Goal: Task Accomplishment & Management: Manage account settings

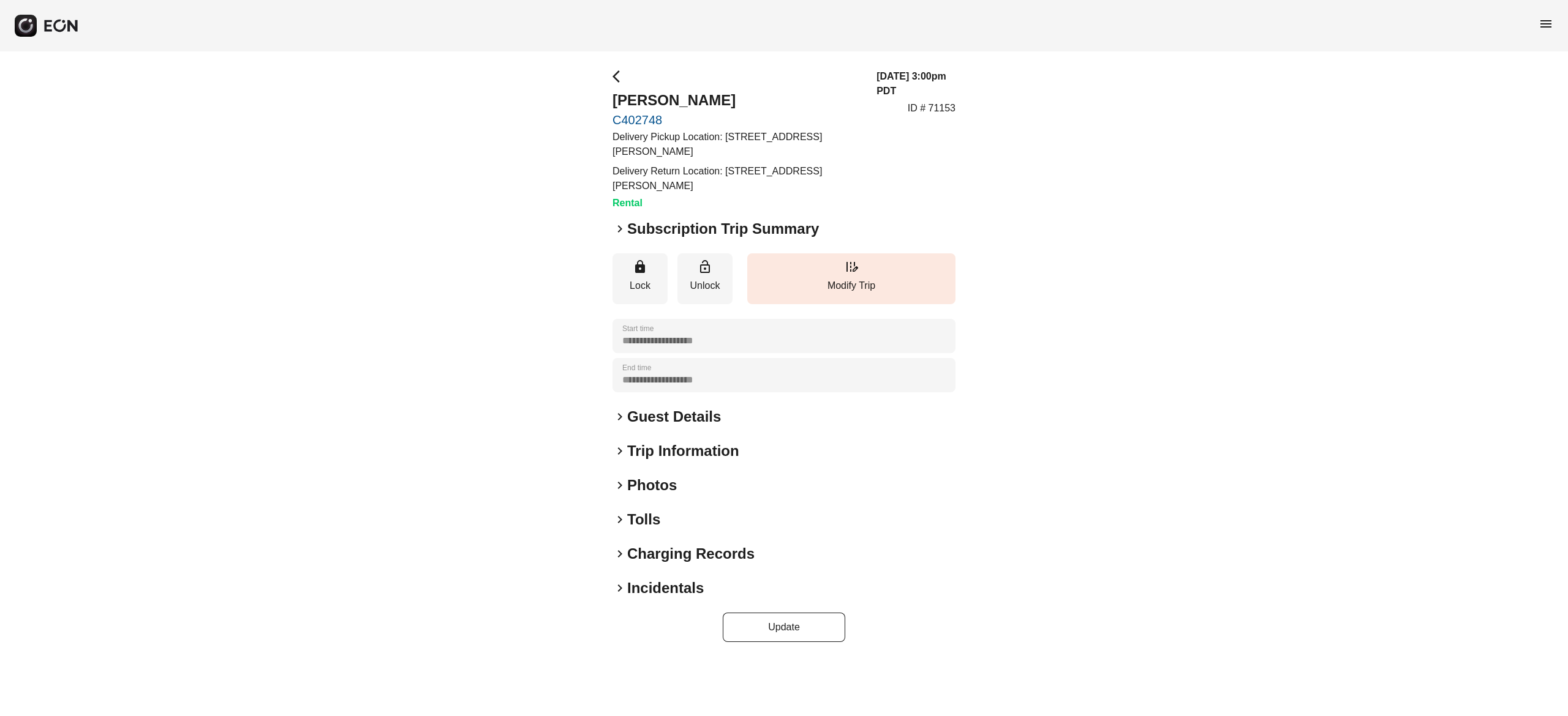
click at [669, 486] on h2 "Photos" at bounding box center [652, 485] width 50 height 20
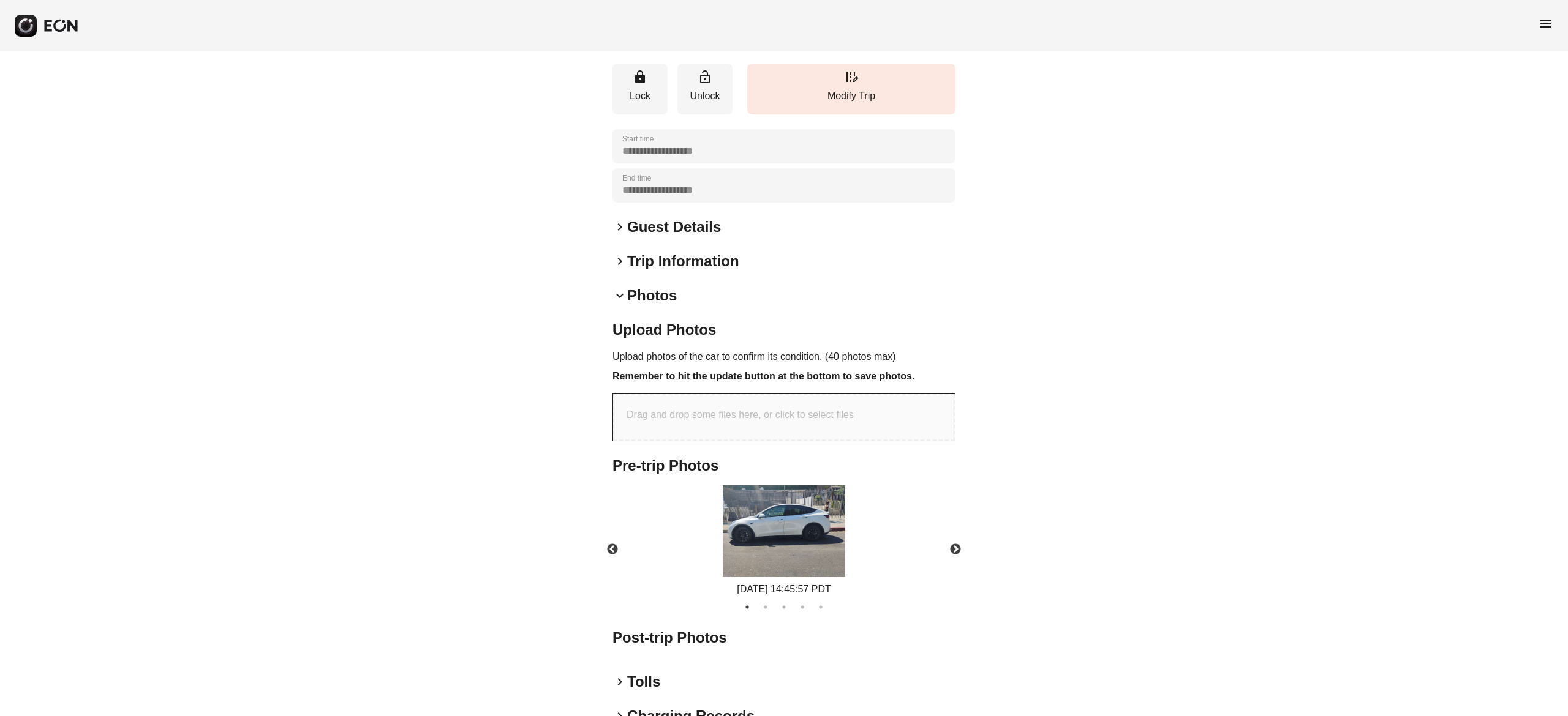
scroll to position [203, 0]
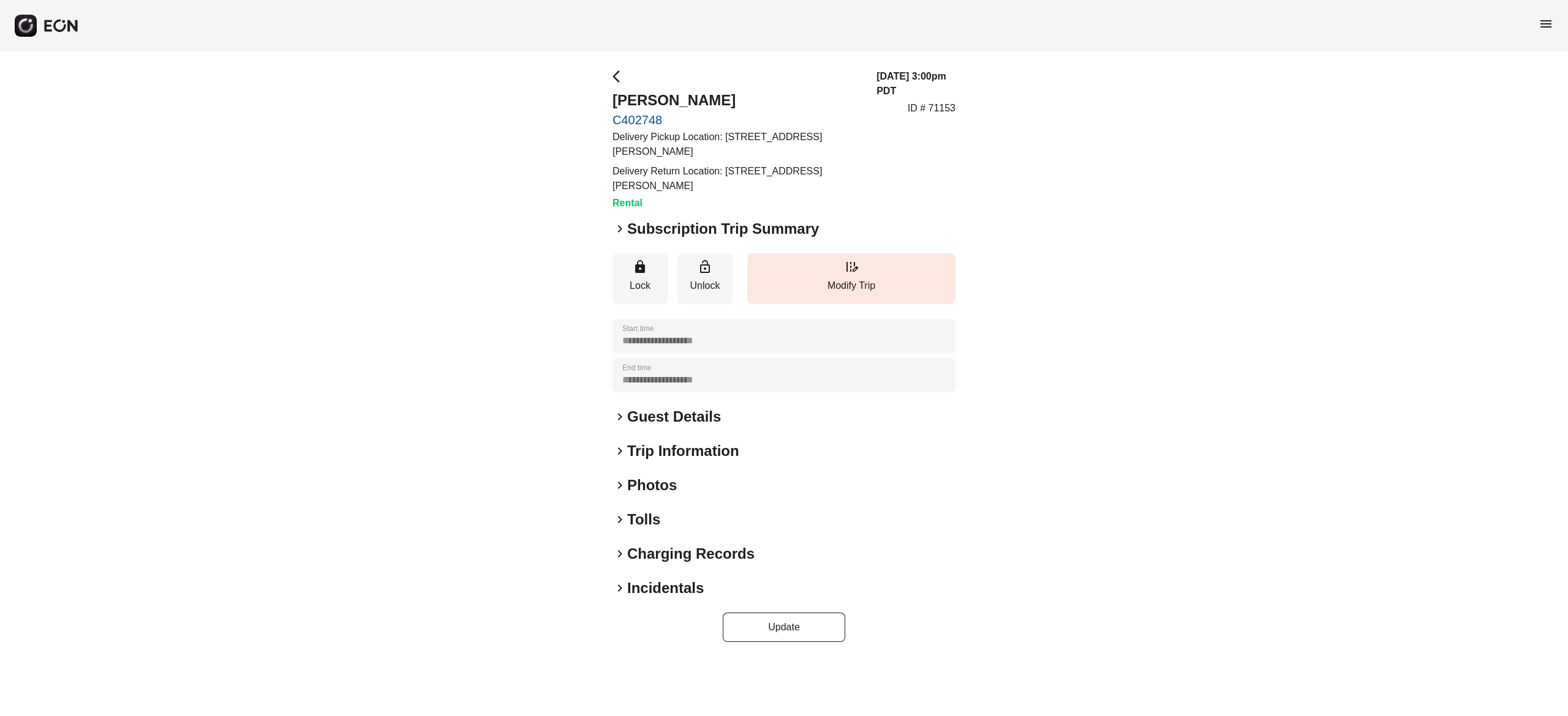
click at [659, 483] on h2 "Photos" at bounding box center [652, 485] width 50 height 20
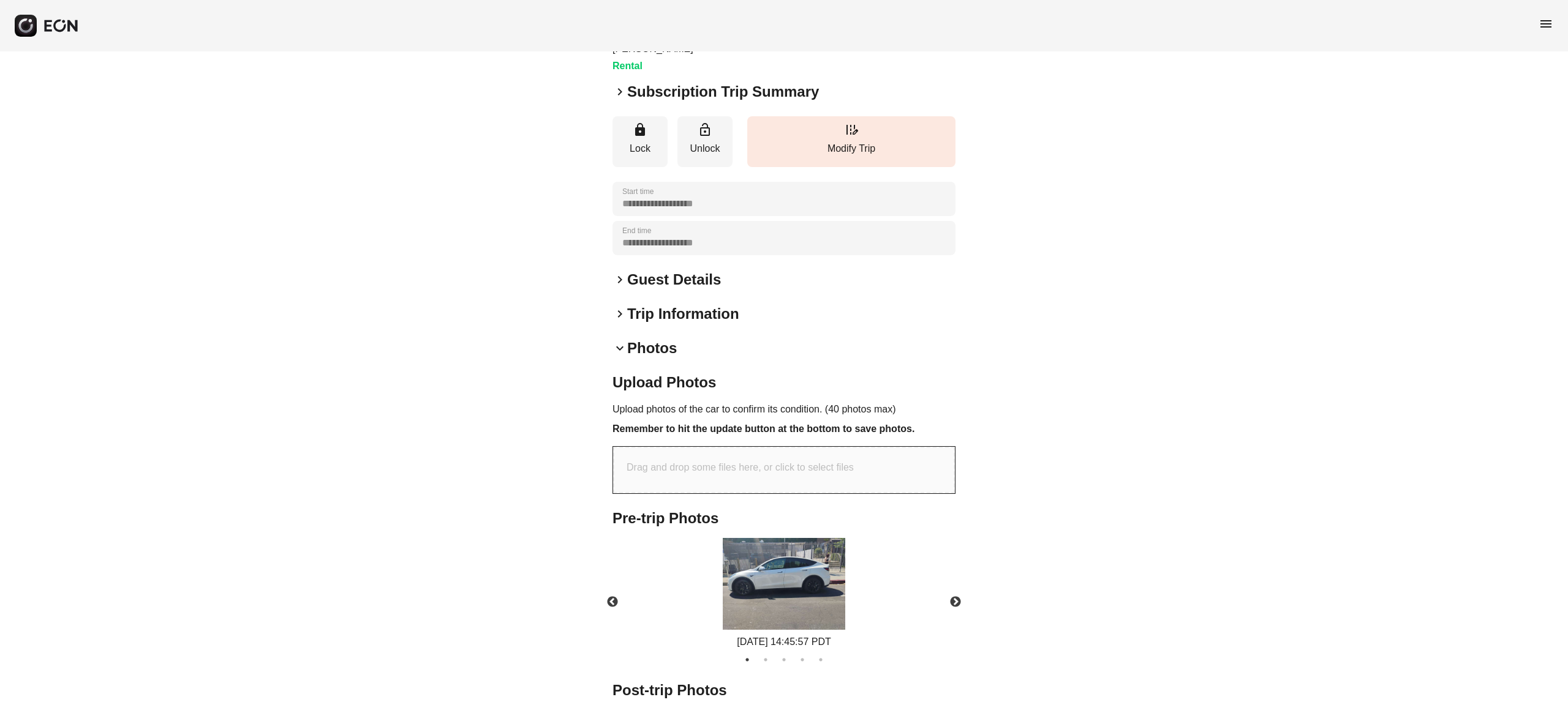
scroll to position [294, 0]
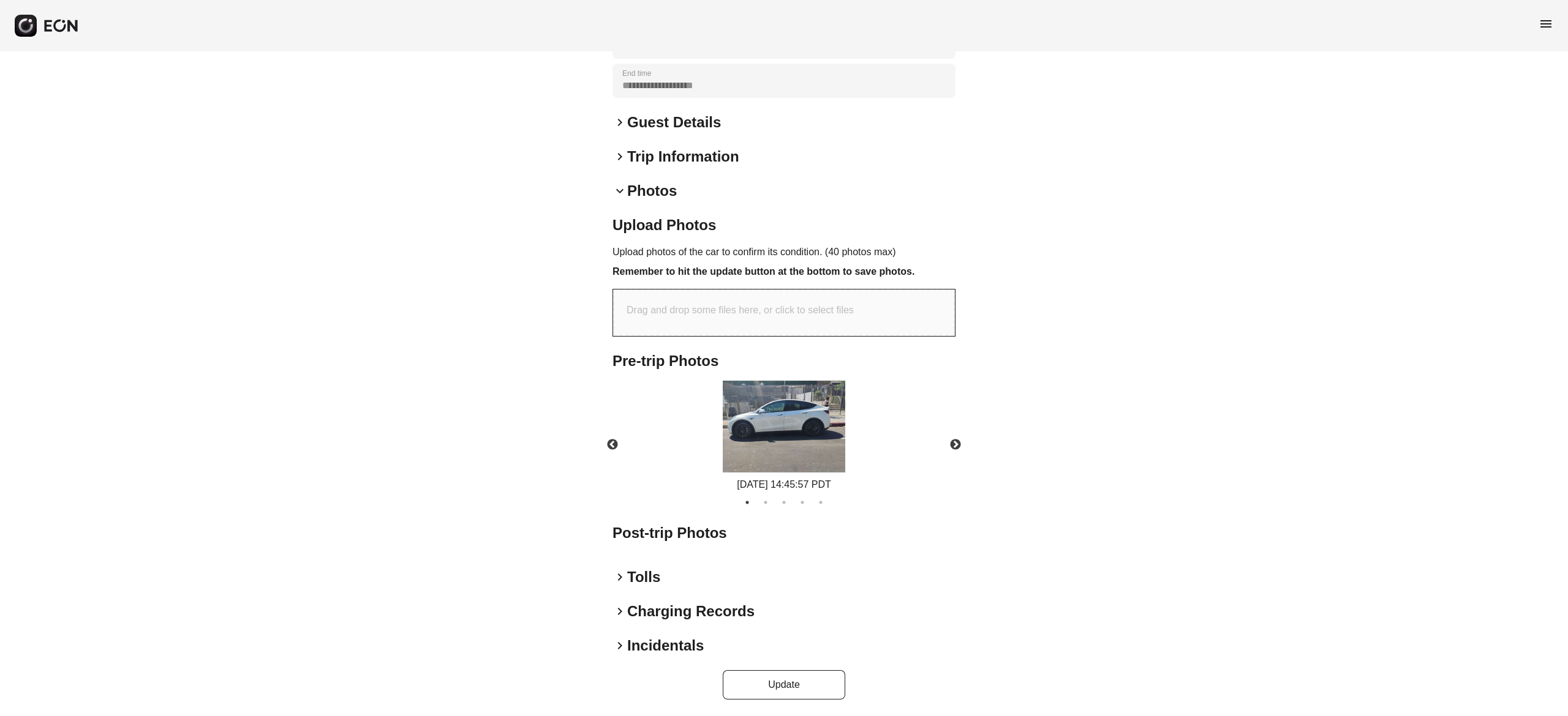
click at [698, 300] on div "Drag and drop some files here, or click to select files" at bounding box center [784, 313] width 342 height 47
type input "**********"
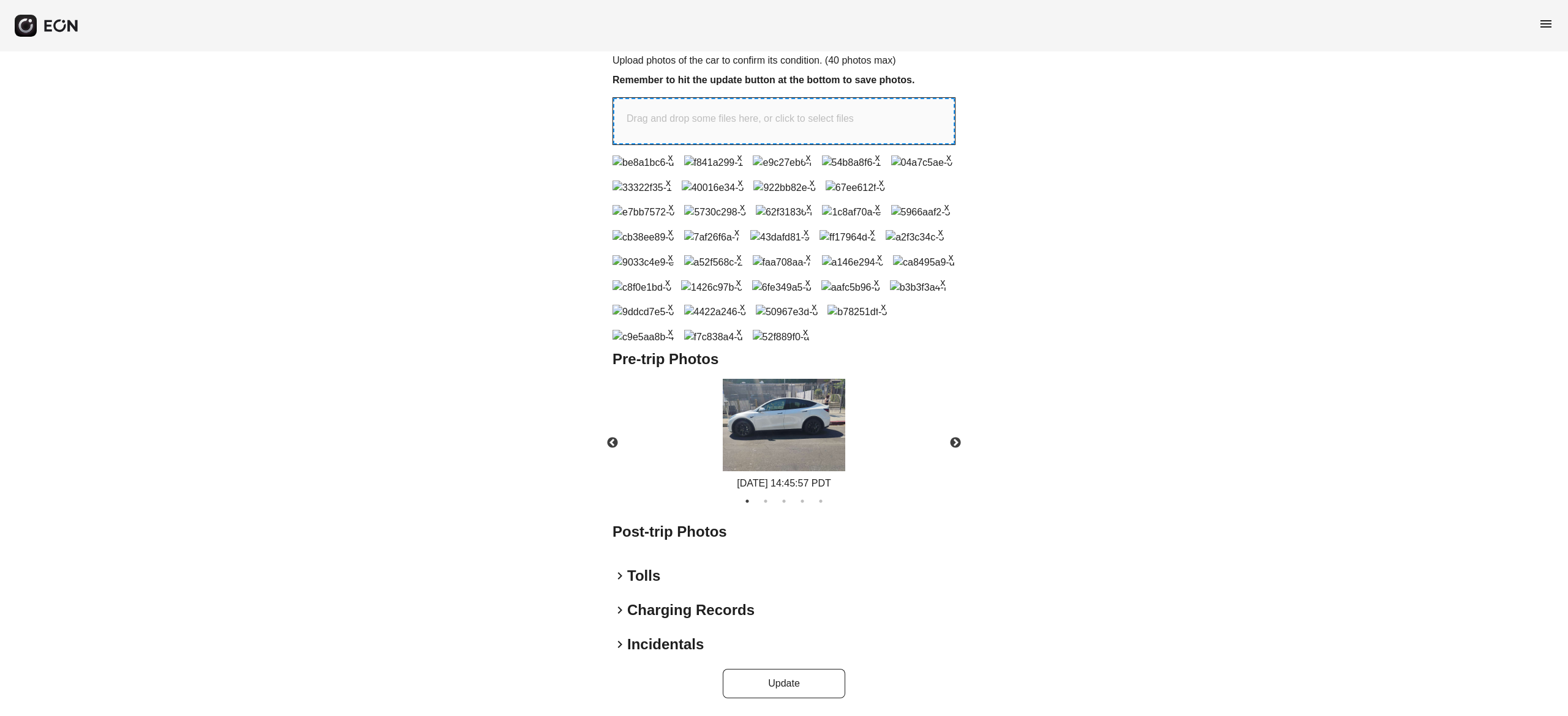
scroll to position [965, 0]
click at [733, 677] on button "Update" at bounding box center [784, 683] width 123 height 30
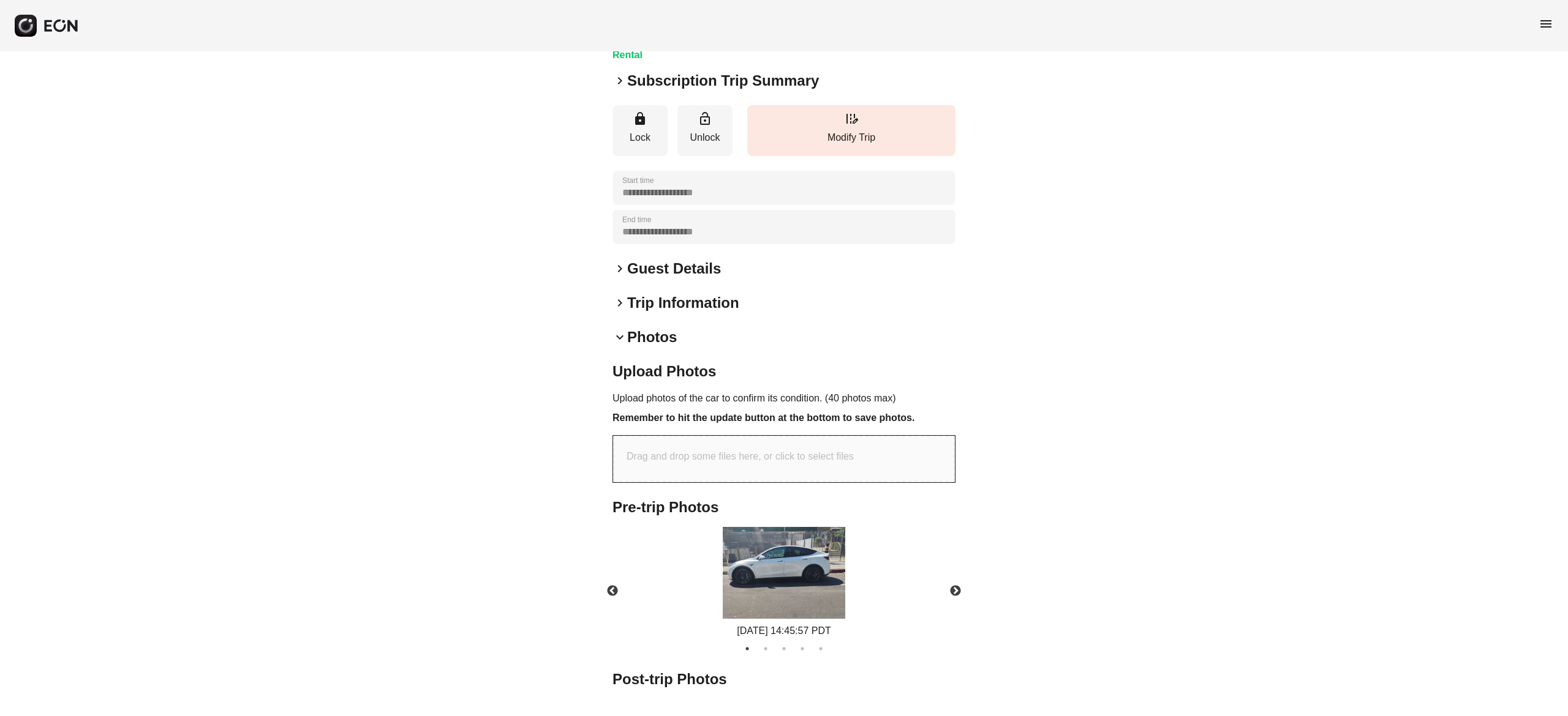
scroll to position [294, 0]
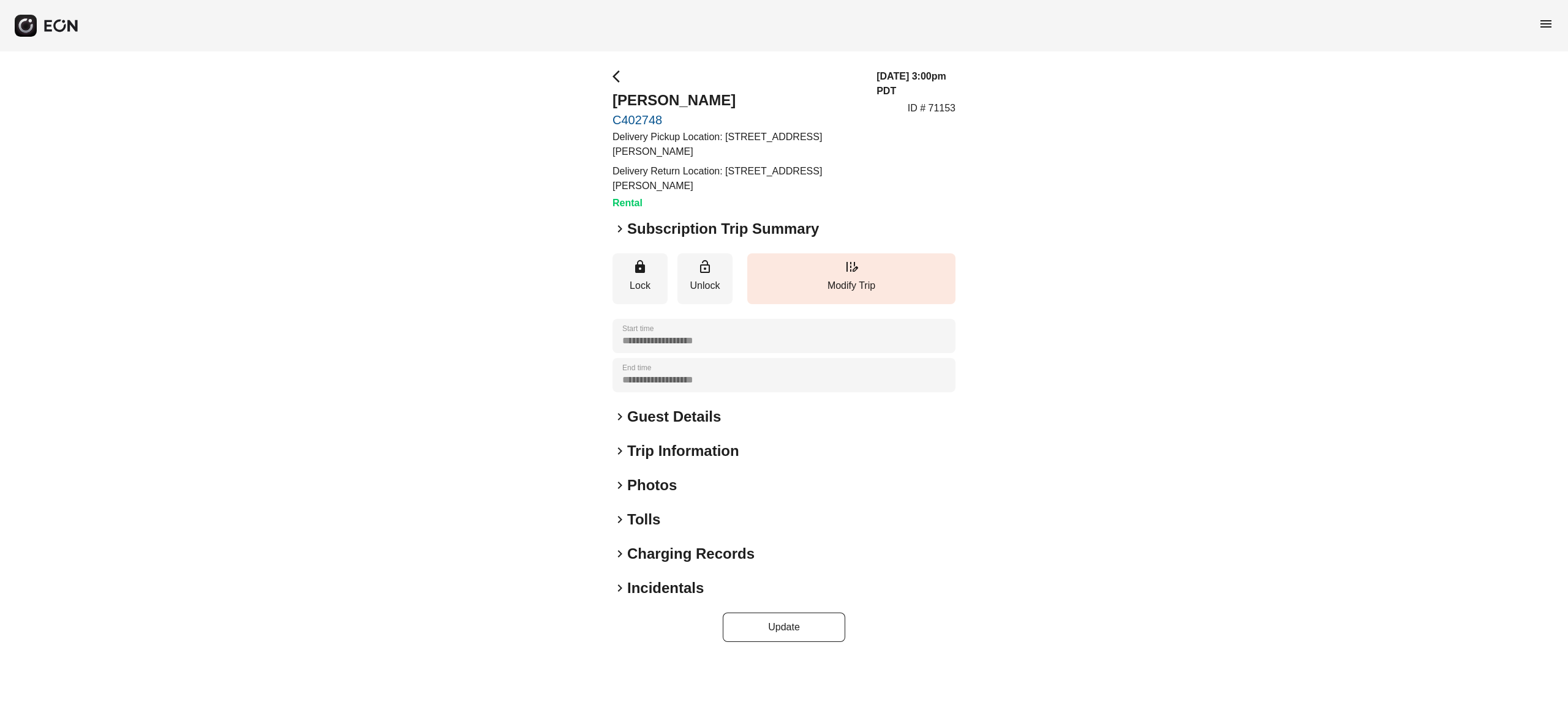
click at [663, 484] on h2 "Photos" at bounding box center [652, 485] width 50 height 20
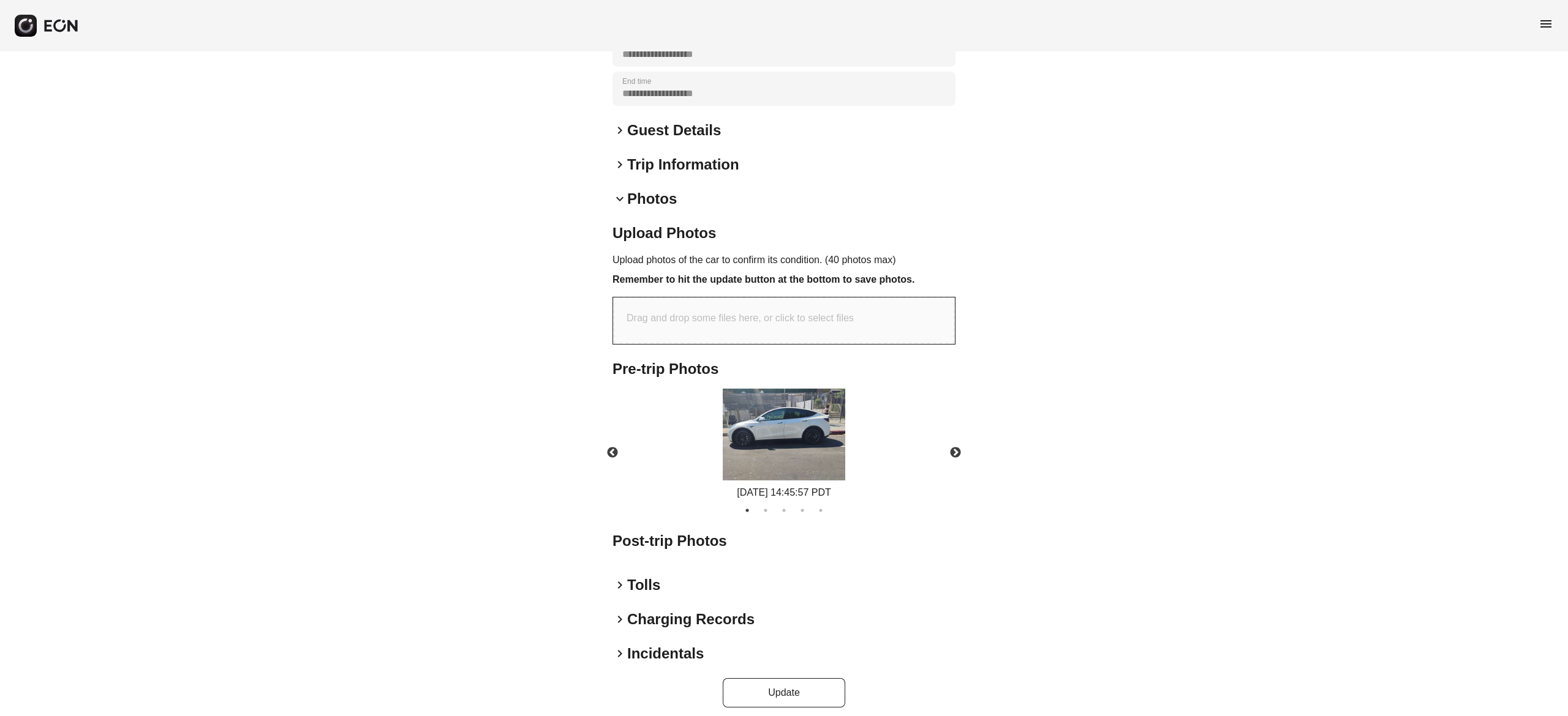
scroll to position [294, 0]
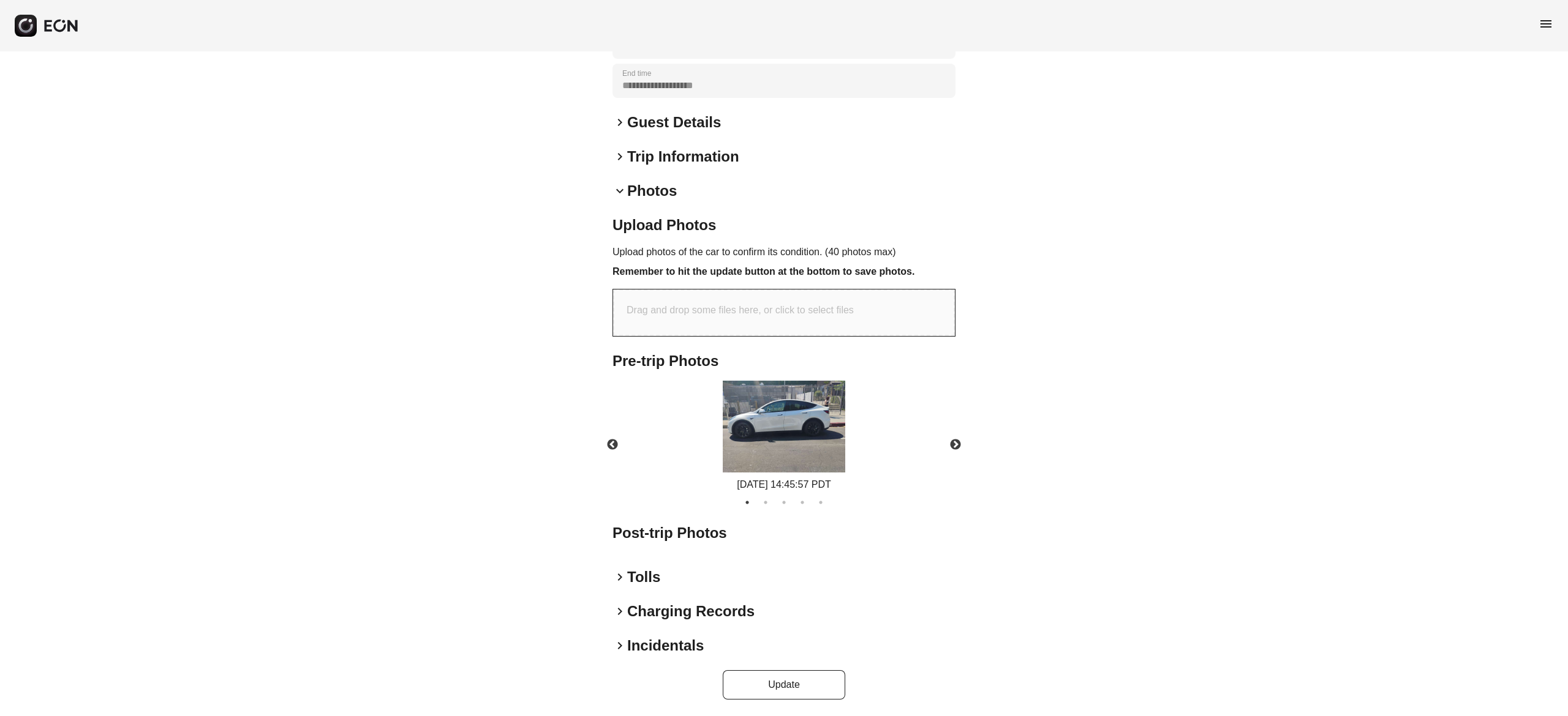
click at [745, 311] on p "Drag and drop some files here, or click to select files" at bounding box center [740, 310] width 227 height 14
type input "**********"
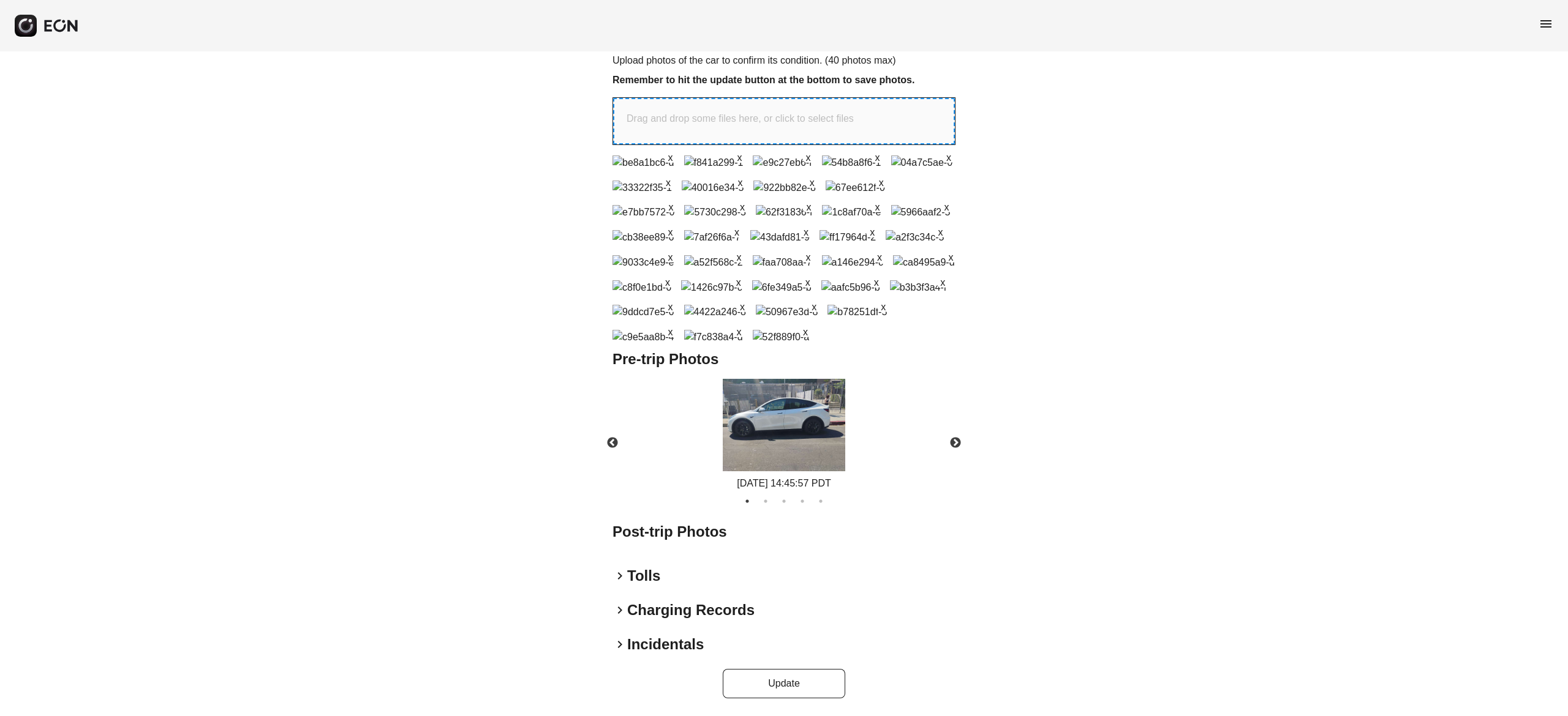
scroll to position [720, 0]
click at [934, 226] on button "x" at bounding box center [940, 231] width 12 height 12
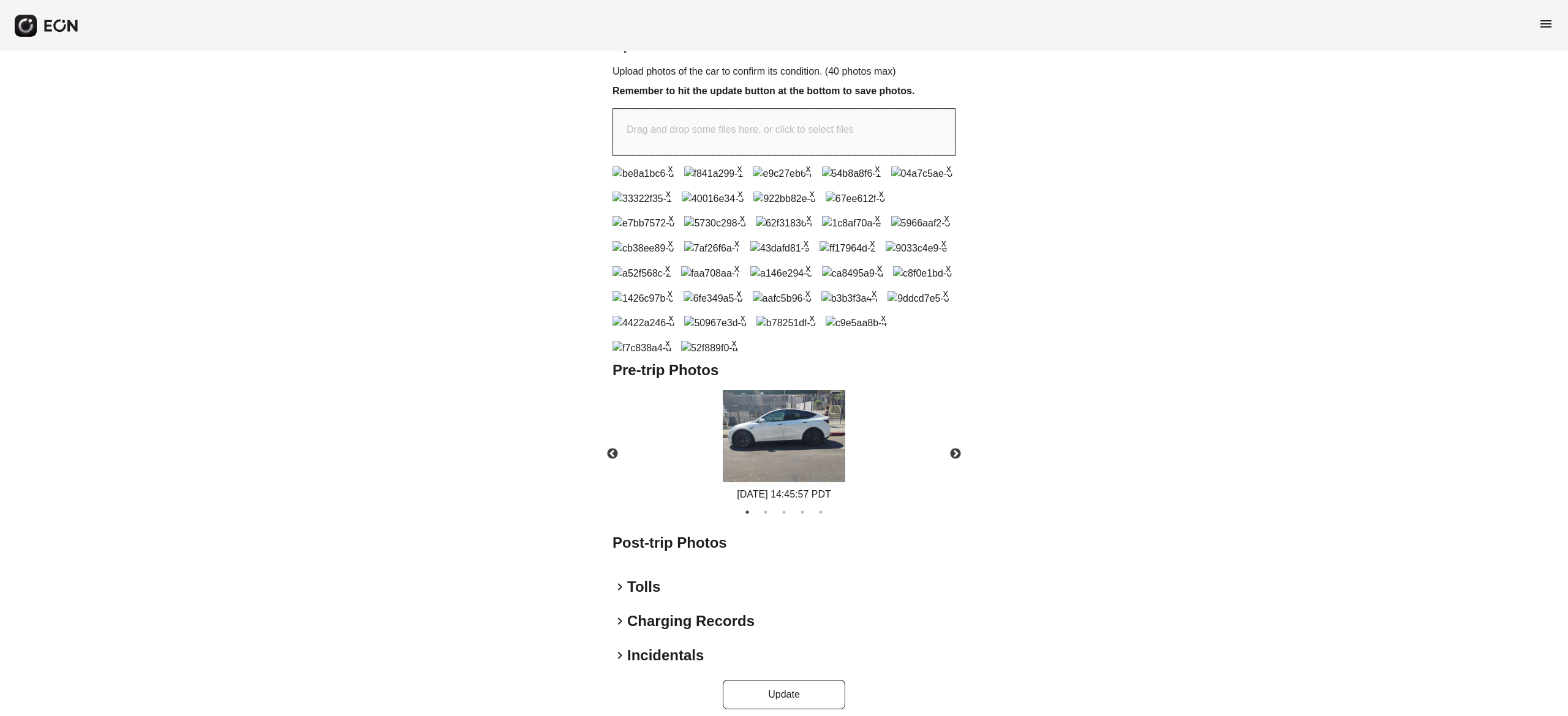
click at [677, 224] on button "x" at bounding box center [671, 217] width 12 height 12
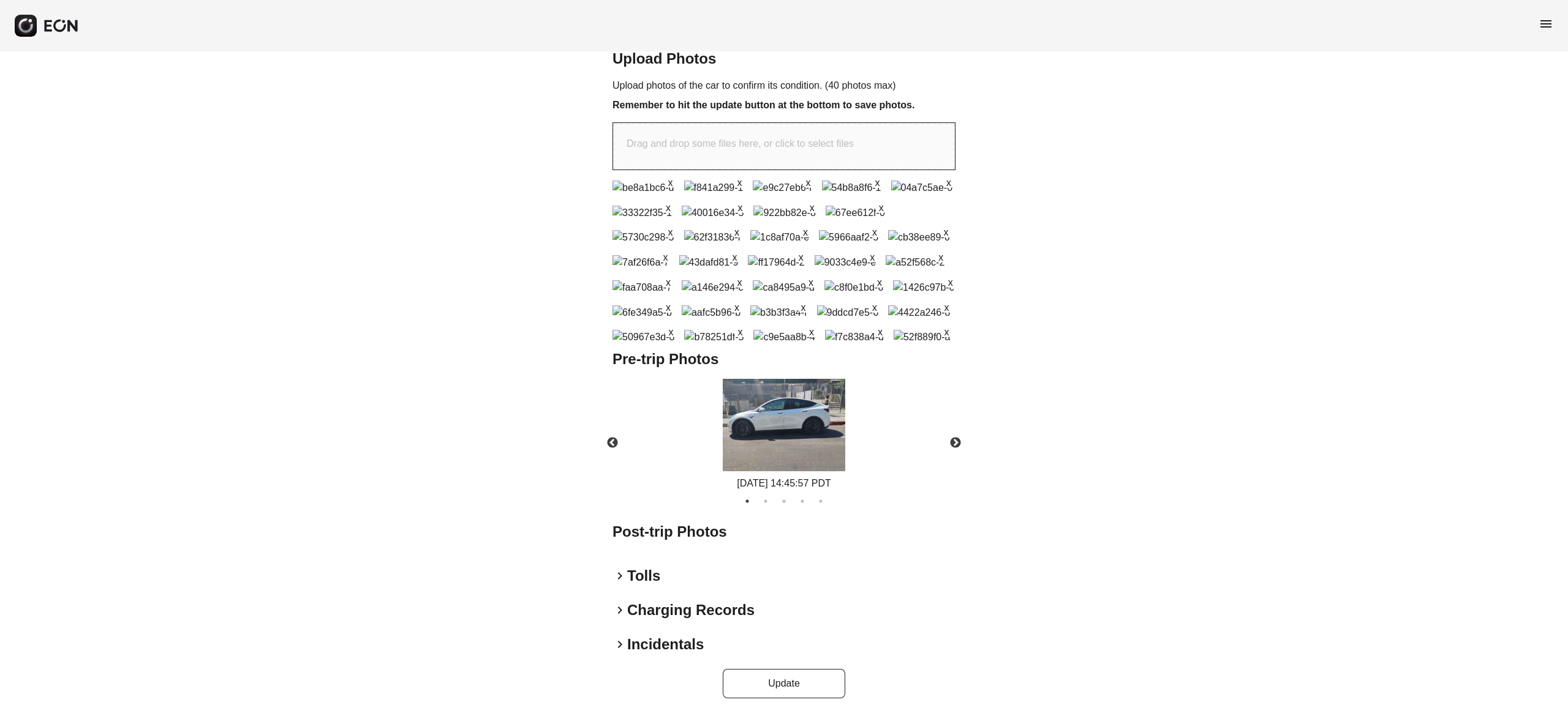
click at [667, 176] on button "x" at bounding box center [671, 182] width 12 height 12
click at [815, 313] on button "x" at bounding box center [808, 306] width 12 height 12
click at [816, 677] on button "Update" at bounding box center [784, 683] width 123 height 30
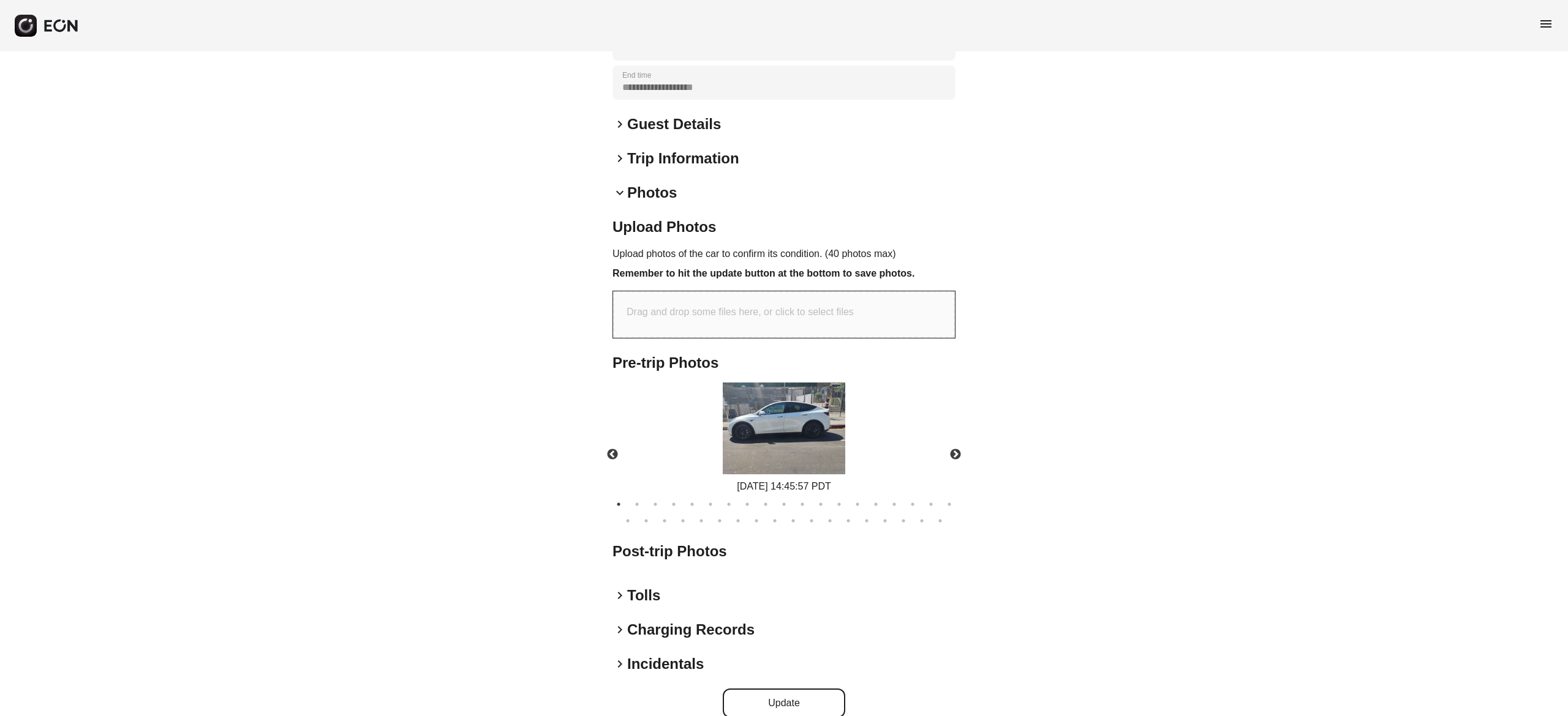
scroll to position [311, 0]
